Goal: Task Accomplishment & Management: Manage account settings

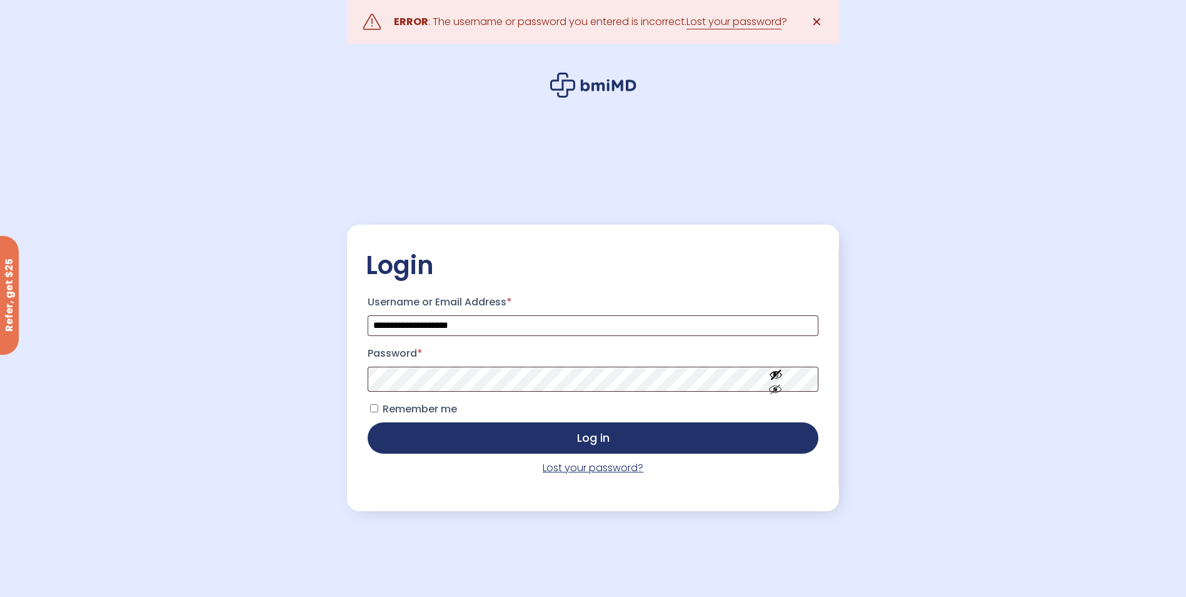
click at [629, 470] on link "Lost your password?" at bounding box center [593, 467] width 101 height 14
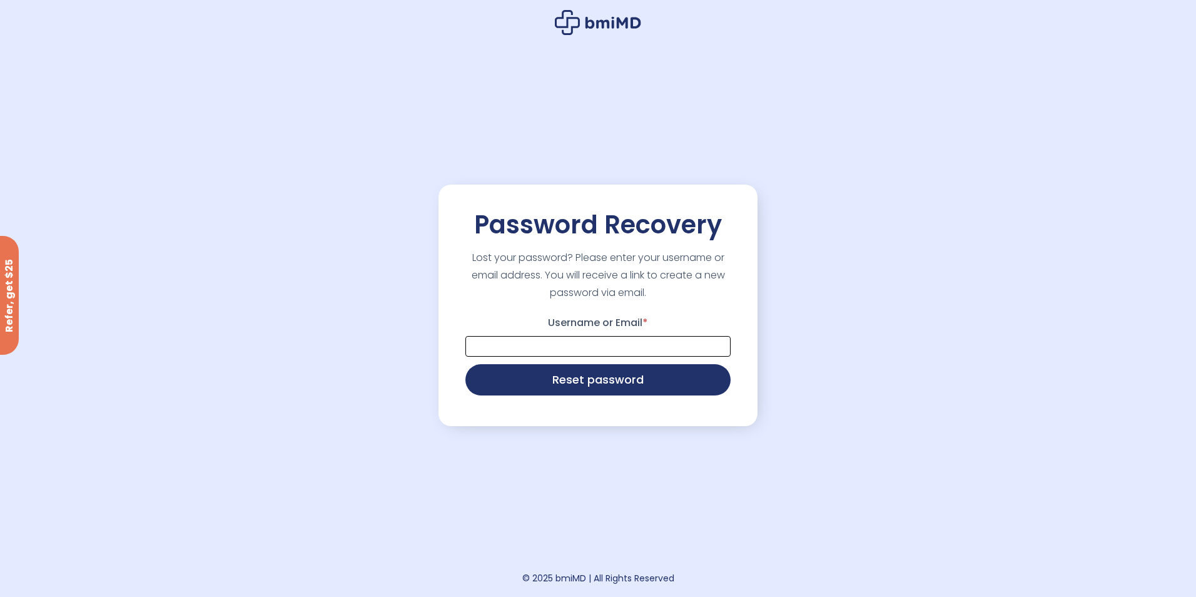
click at [597, 349] on input "Username or Email *" at bounding box center [597, 346] width 265 height 21
type input "**********"
click at [600, 388] on button "Reset password" at bounding box center [597, 378] width 265 height 31
